Goal: Task Accomplishment & Management: Manage account settings

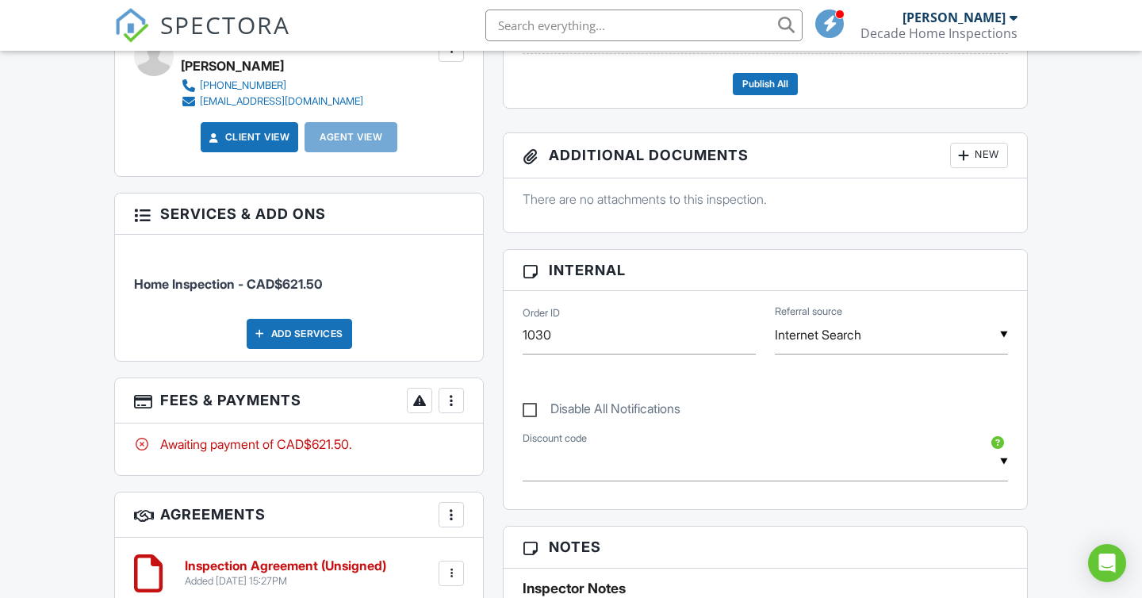
scroll to position [583, 0]
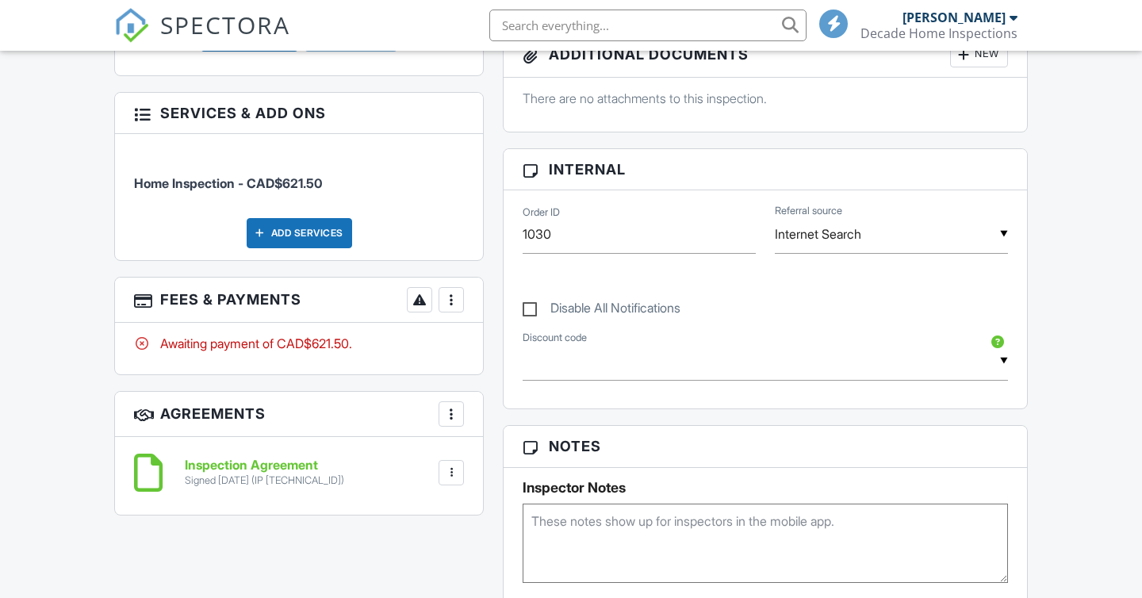
click at [453, 297] on div "People Disable Client CC Email New Client Client's Agent Listing Agent Add Anot…" at bounding box center [299, 161] width 388 height 740
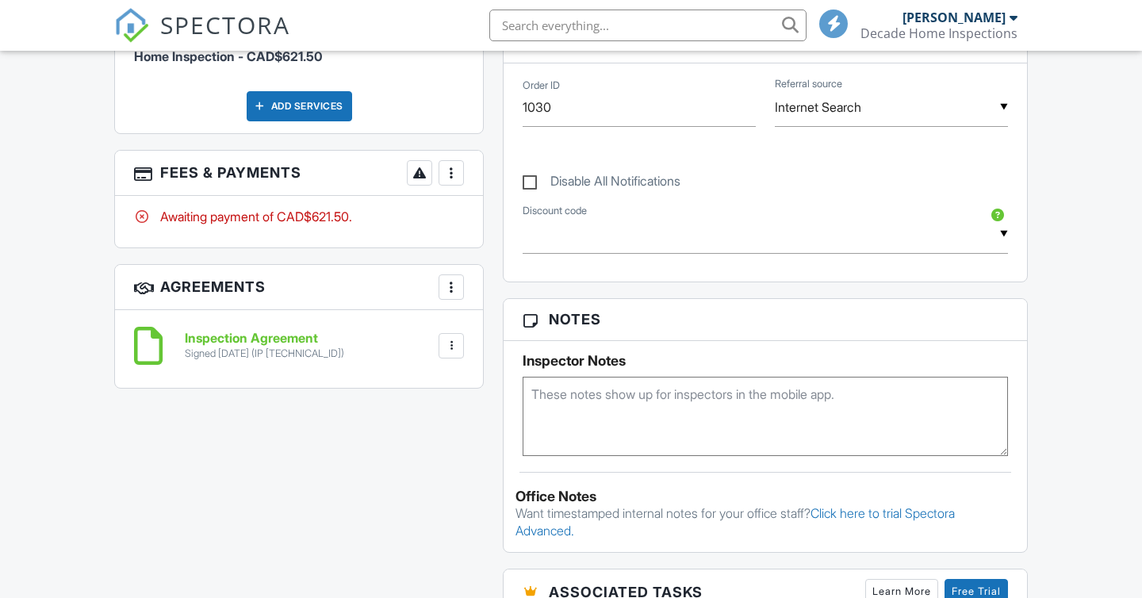
scroll to position [583, 0]
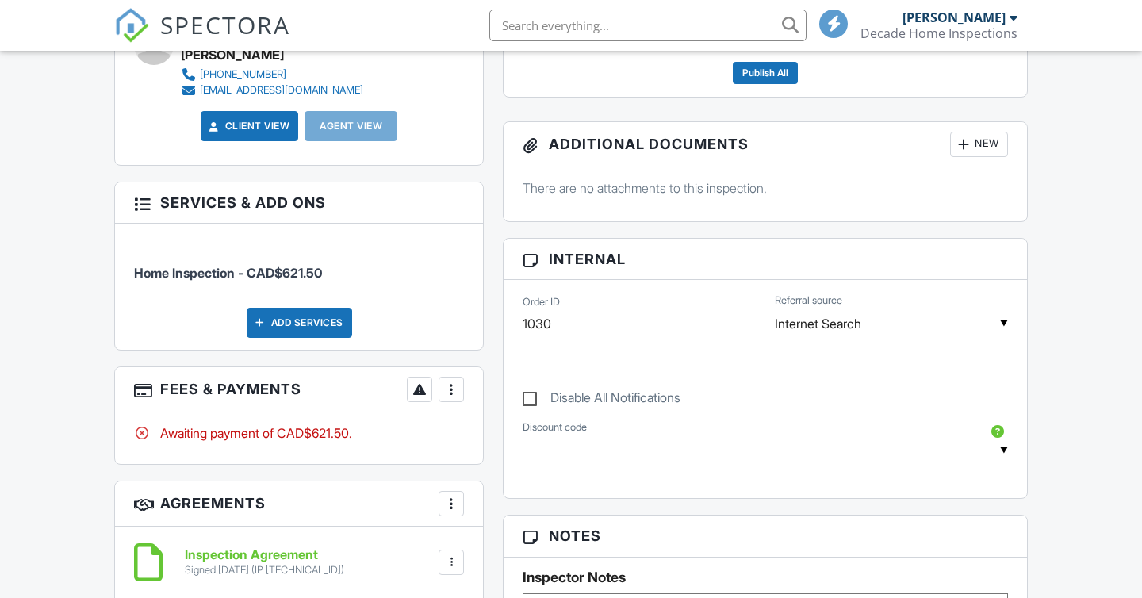
click at [453, 177] on div "People Disable Client CC Email New Client Client's Agent Listing Agent Add Anot…" at bounding box center [299, 251] width 388 height 740
click at [457, 384] on div at bounding box center [451, 389] width 16 height 16
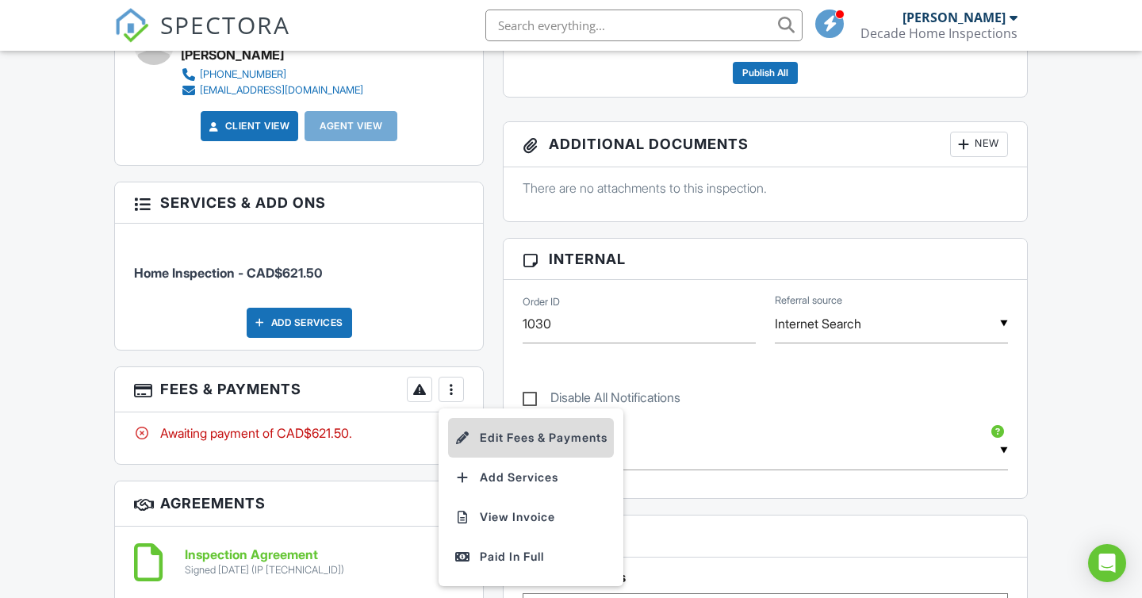
click at [505, 431] on li "Edit Fees & Payments" at bounding box center [531, 438] width 166 height 40
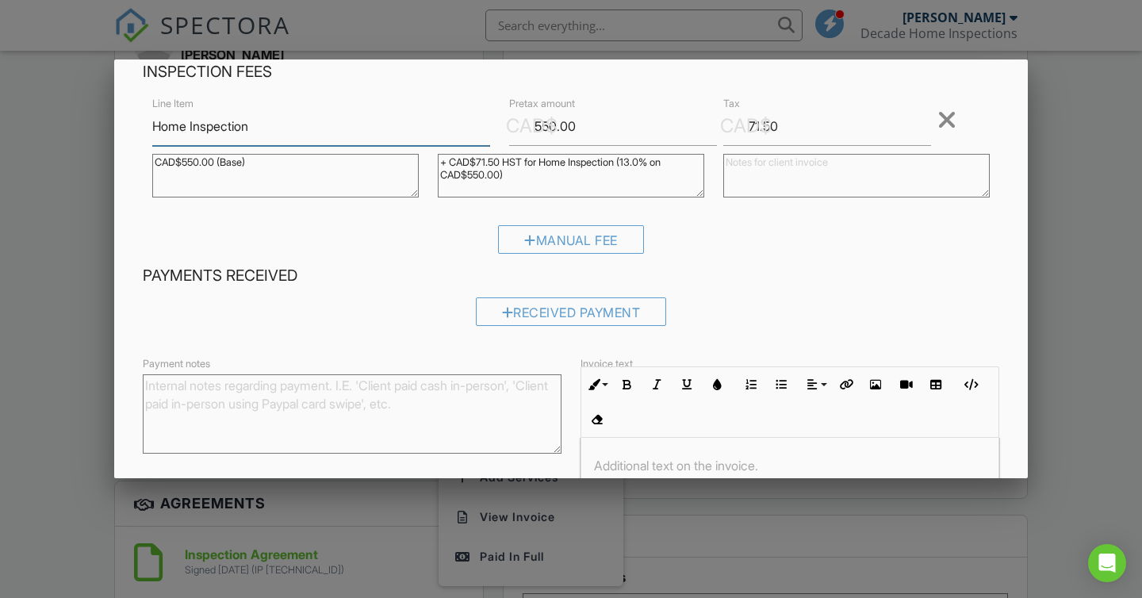
scroll to position [231, 0]
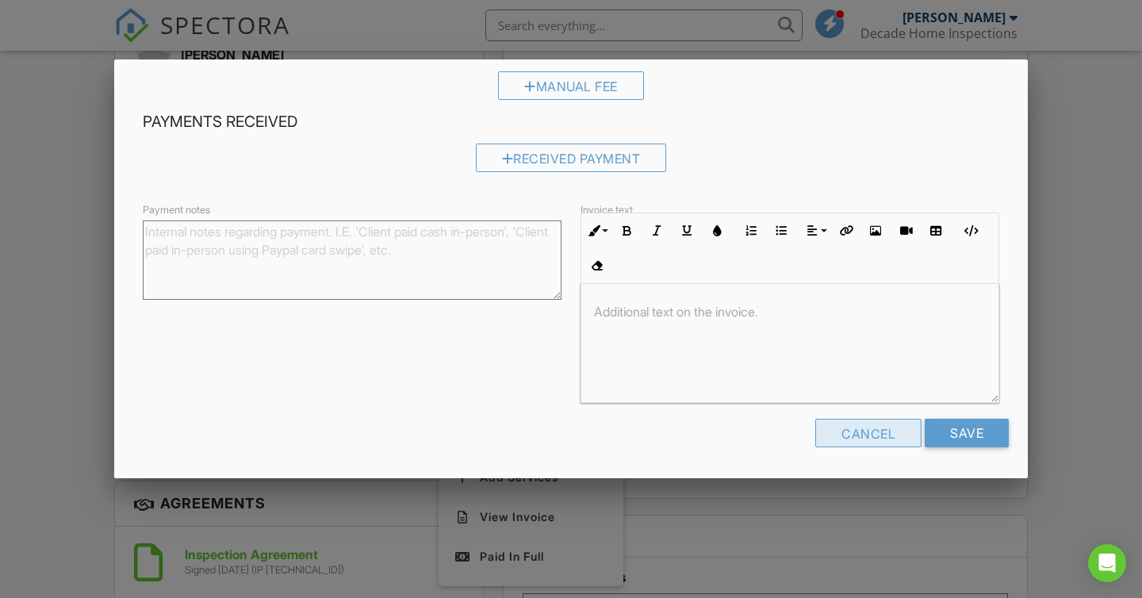
click at [855, 429] on div "Cancel" at bounding box center [868, 433] width 106 height 29
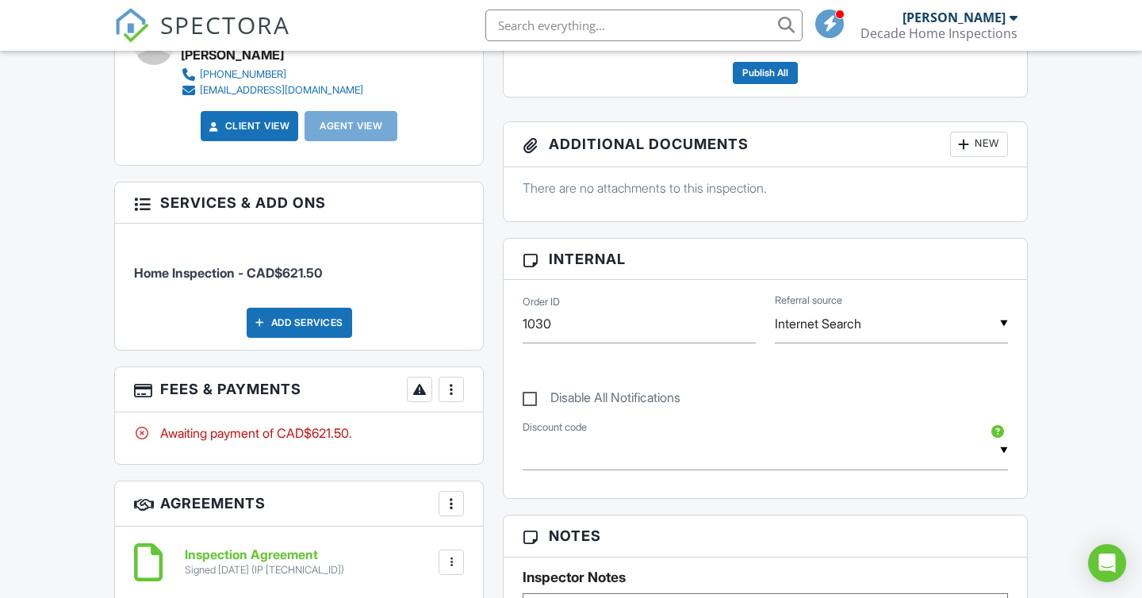
click at [453, 390] on div at bounding box center [451, 389] width 16 height 16
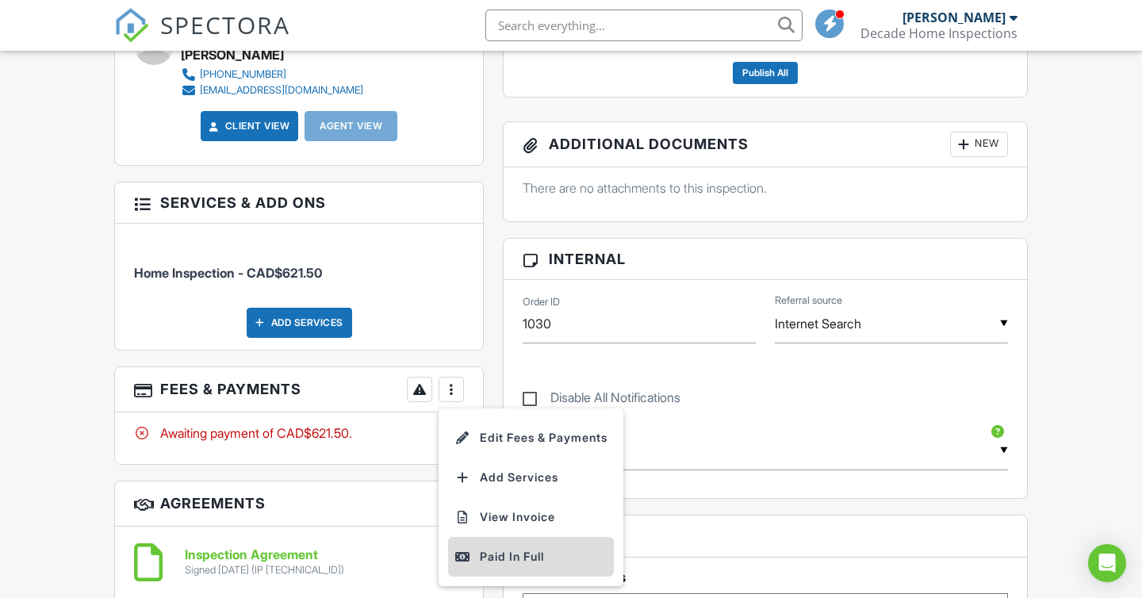
click at [499, 554] on div "Paid In Full" at bounding box center [530, 556] width 153 height 19
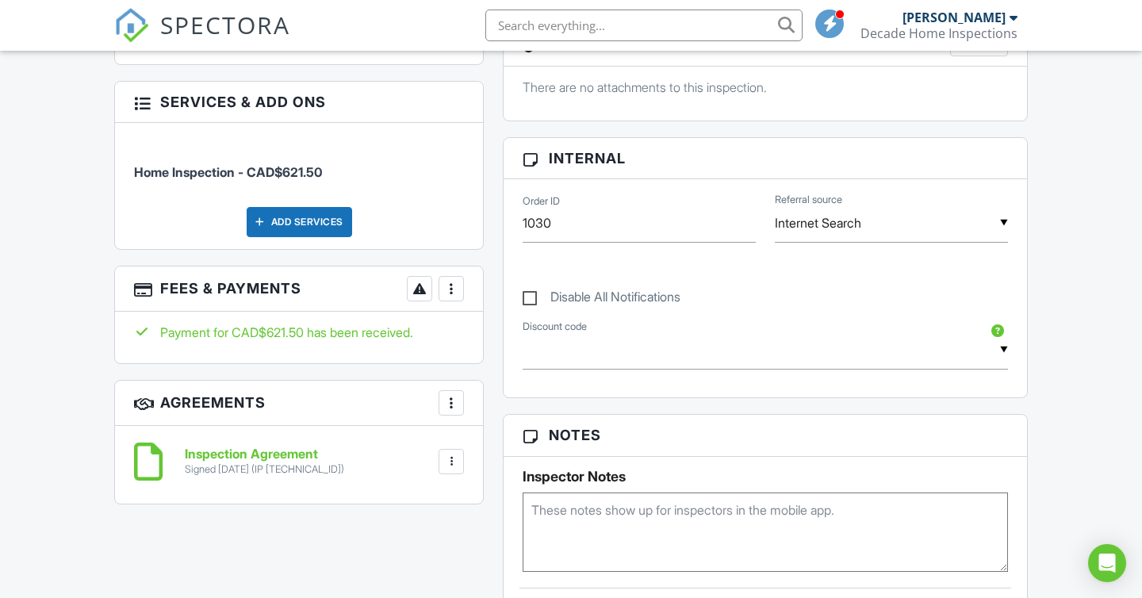
scroll to position [747, 0]
